Goal: Task Accomplishment & Management: Manage account settings

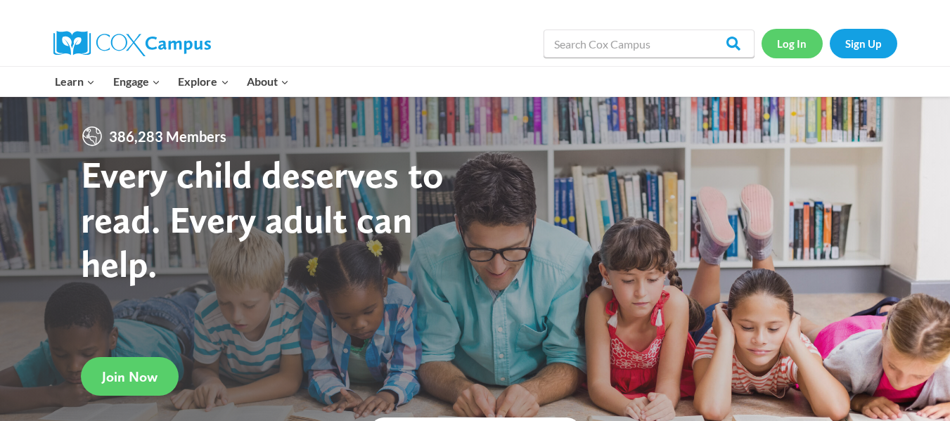
click at [787, 45] on link "Log In" at bounding box center [792, 43] width 61 height 29
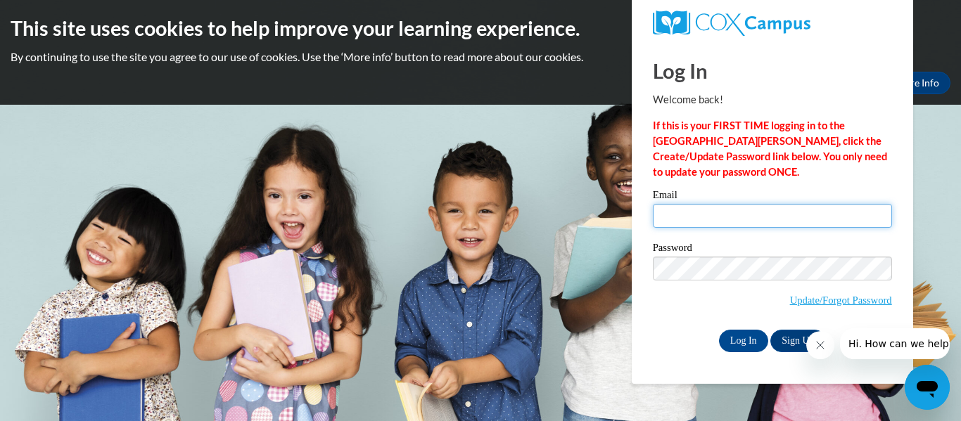
click at [708, 223] on input "Email" at bounding box center [772, 216] width 239 height 24
type input "katonia.williams@gocats.org"
click at [719, 330] on input "Log In" at bounding box center [743, 341] width 49 height 23
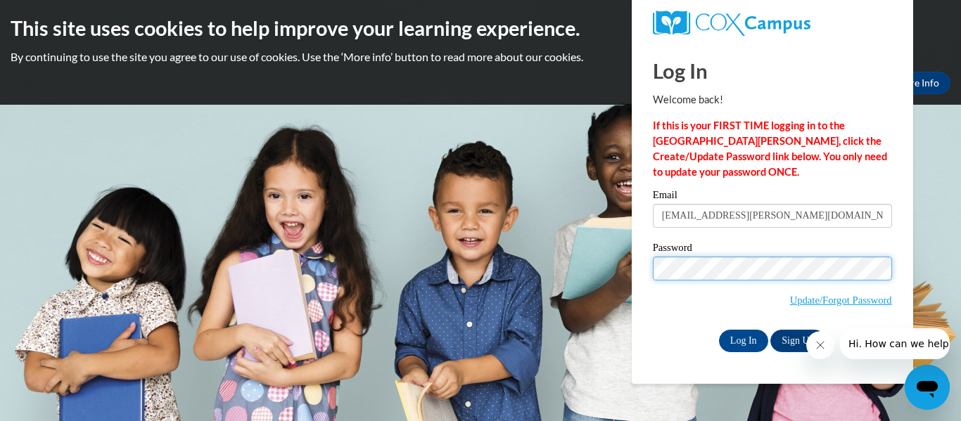
click at [719, 330] on input "Log In" at bounding box center [743, 341] width 49 height 23
